Goal: Task Accomplishment & Management: Manage account settings

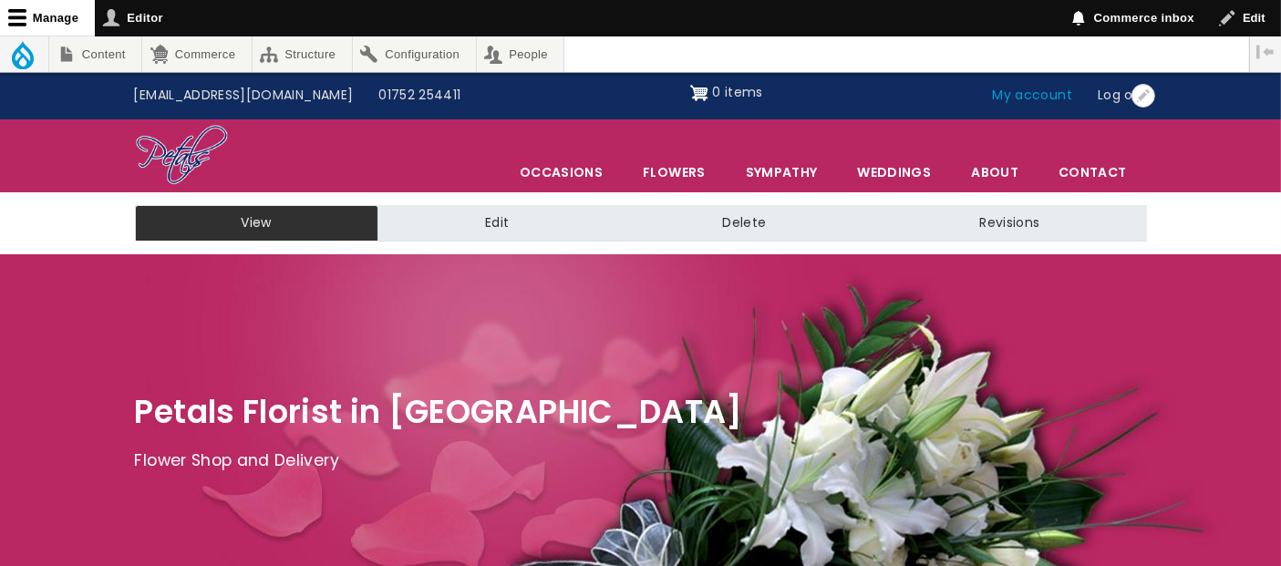
click at [1019, 91] on link "My account" at bounding box center [1033, 95] width 106 height 35
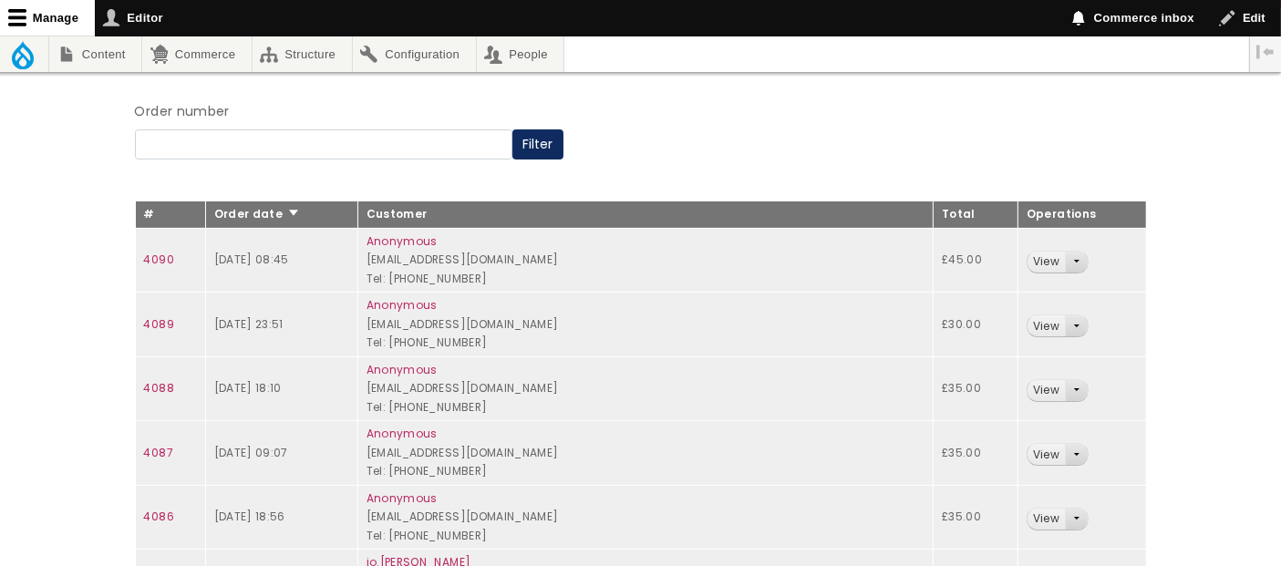
scroll to position [202, 0]
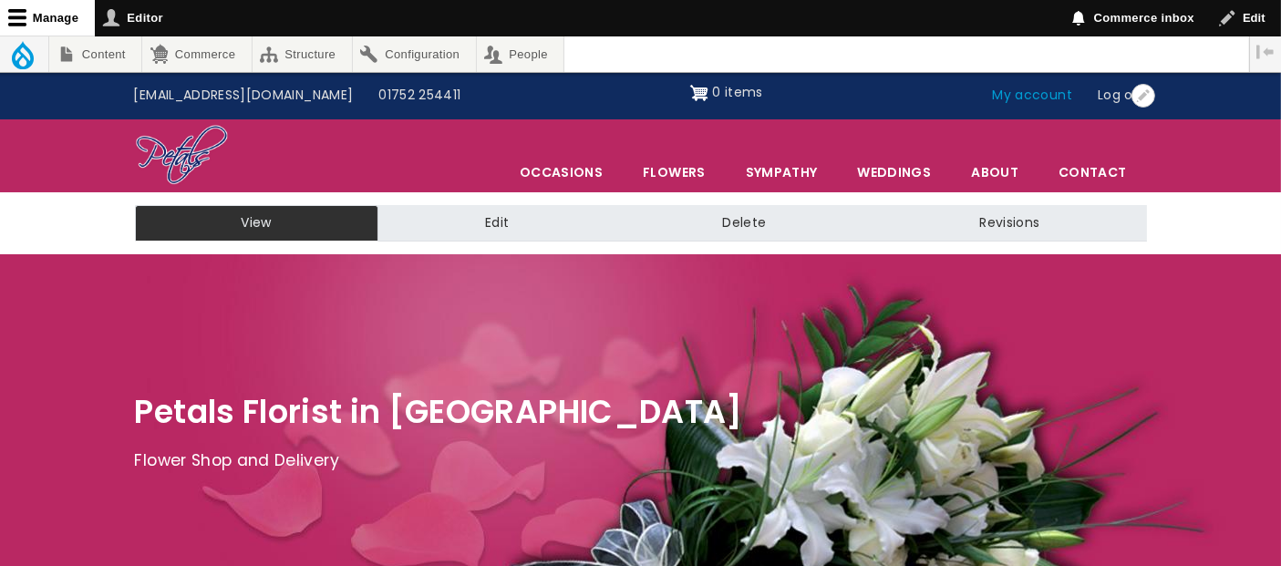
drag, startPoint x: 0, startPoint y: 0, endPoint x: 1026, endPoint y: 98, distance: 1030.5
click at [1026, 98] on link "My account" at bounding box center [1033, 95] width 106 height 35
drag, startPoint x: 0, startPoint y: 0, endPoint x: 1030, endPoint y: 100, distance: 1035.3
click at [1030, 100] on link "My account" at bounding box center [1033, 95] width 106 height 35
